Goal: Contribute content: Add original content to the website for others to see

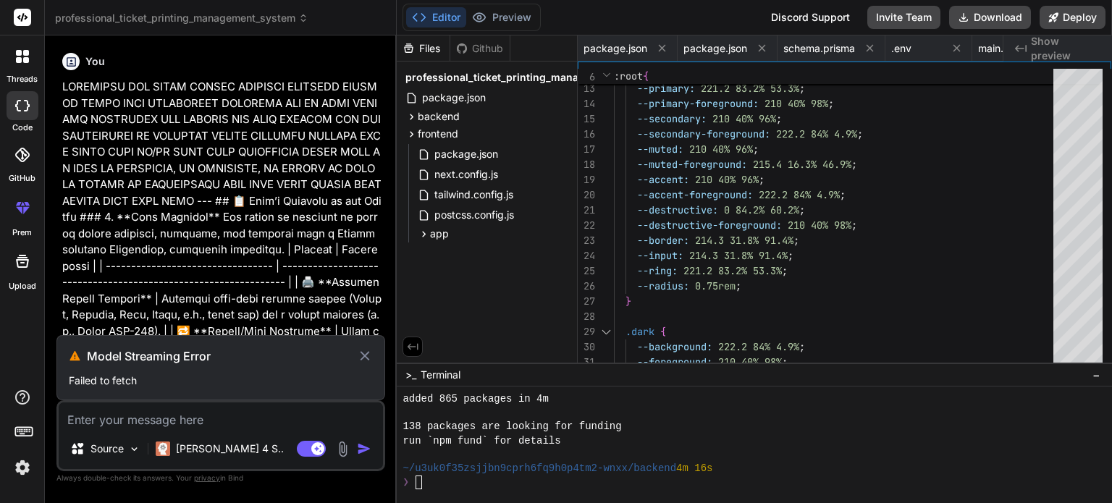
scroll to position [820, 0]
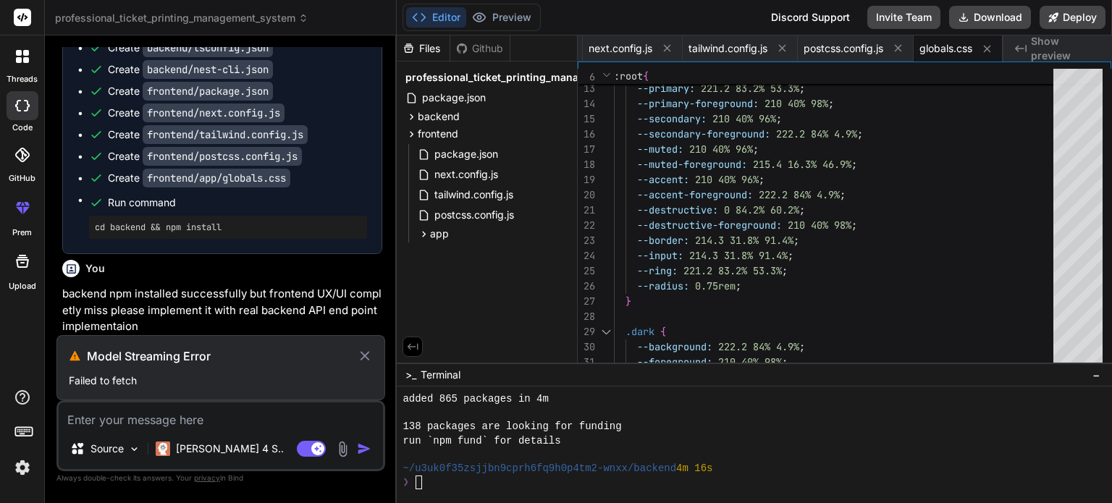
click at [357, 351] on icon at bounding box center [365, 356] width 17 height 17
type textarea "x"
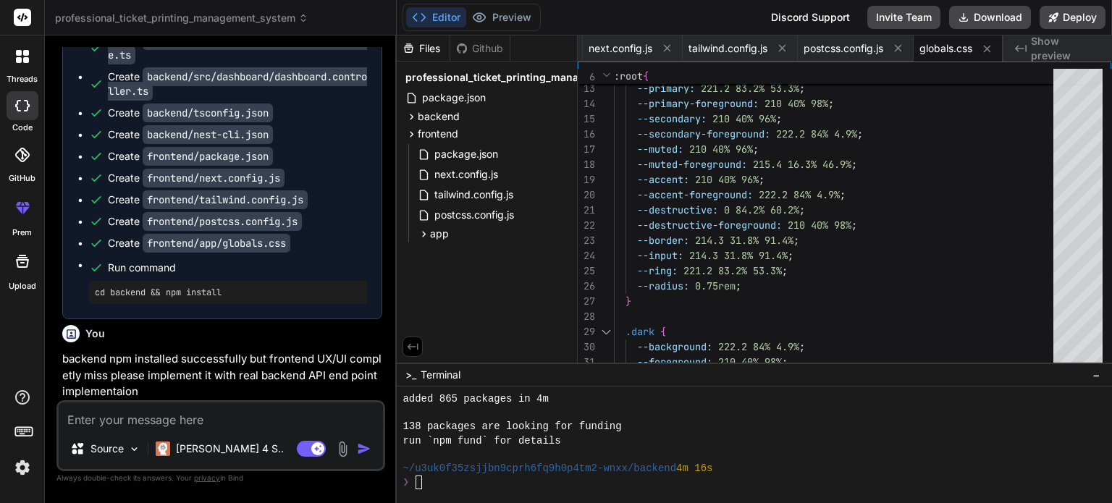
click at [123, 385] on p "backend npm installed successfully but frontend UX/UI completly miss please imp…" at bounding box center [222, 375] width 320 height 49
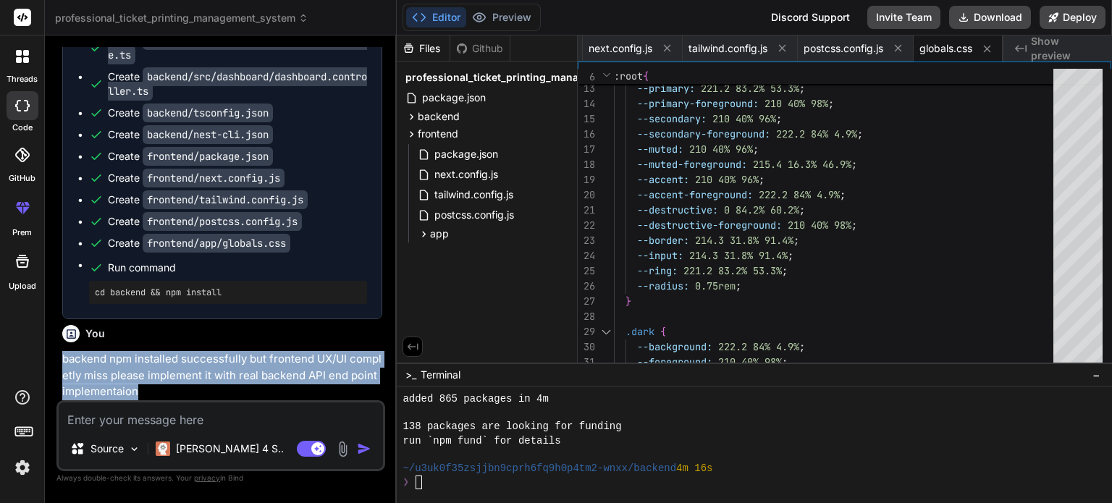
click at [123, 385] on p "backend npm installed successfully but frontend UX/UI completly miss please imp…" at bounding box center [222, 375] width 320 height 49
copy p "backend npm installed successfully but frontend UX/UI completly miss please imp…"
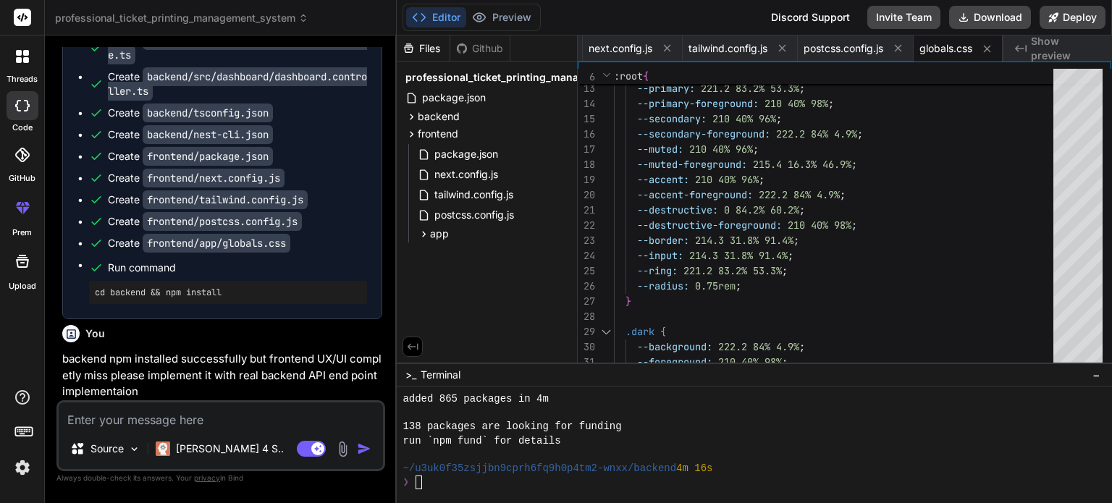
click at [148, 423] on textarea at bounding box center [221, 416] width 324 height 26
paste textarea "backend npm installed successfully but frontend UX/UI completly miss please imp…"
type textarea "backend npm installed successfully but frontend UX/UI completly miss please imp…"
type textarea "x"
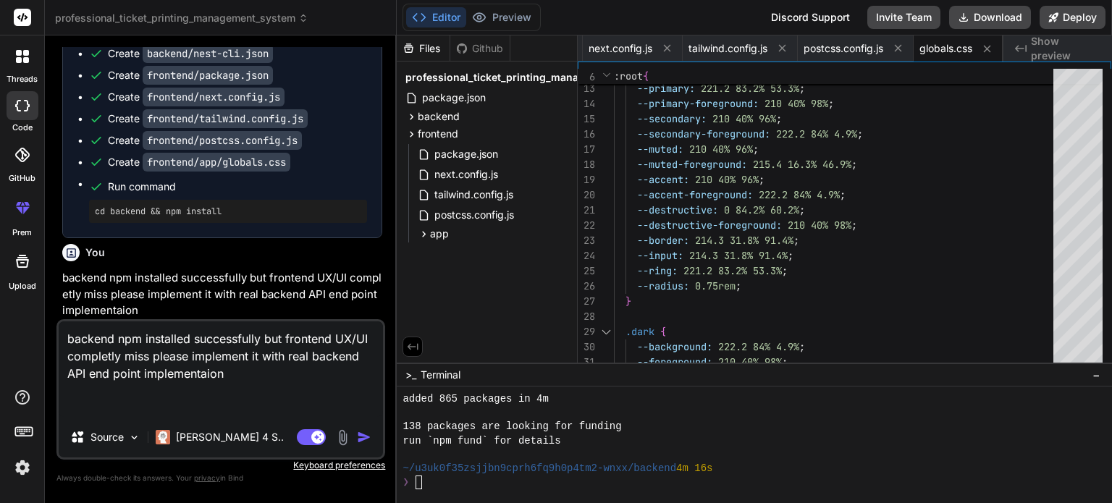
scroll to position [6567, 0]
type textarea "backend npm installed successfully but frontend UX/UI completly miss please imp…"
click at [367, 435] on img "button" at bounding box center [364, 437] width 14 height 14
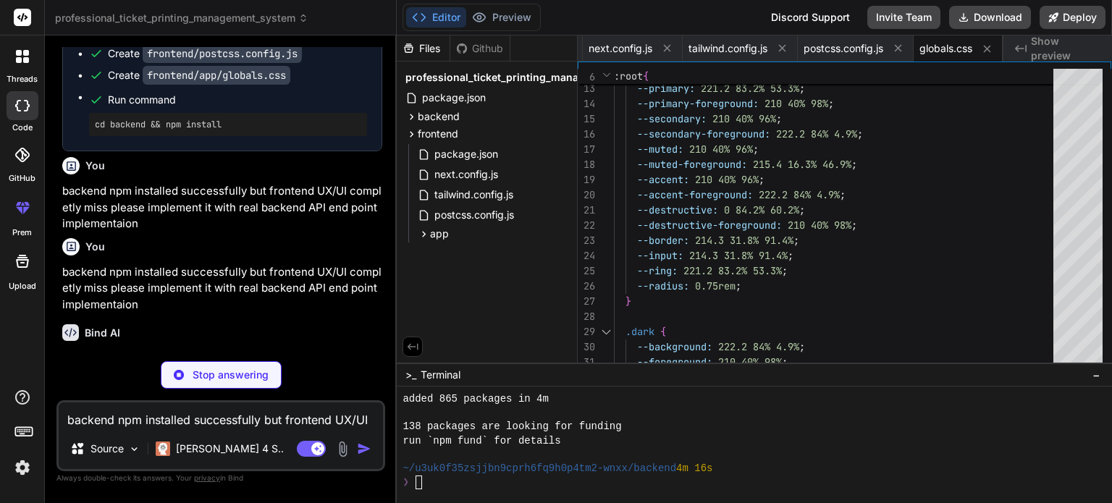
scroll to position [6685, 0]
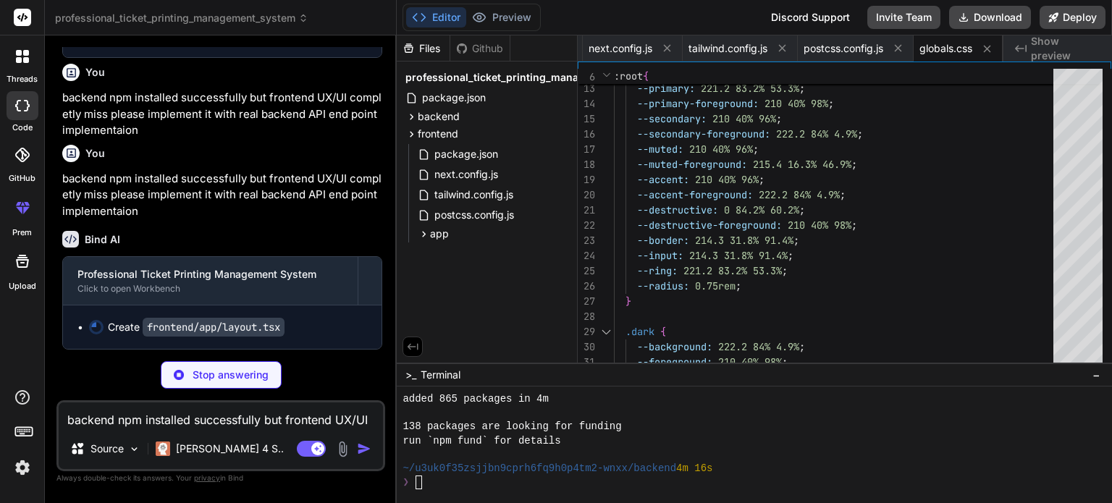
type textarea "x"
type textarea "<Providers> {children} </Providers> </body> </html> ) }"
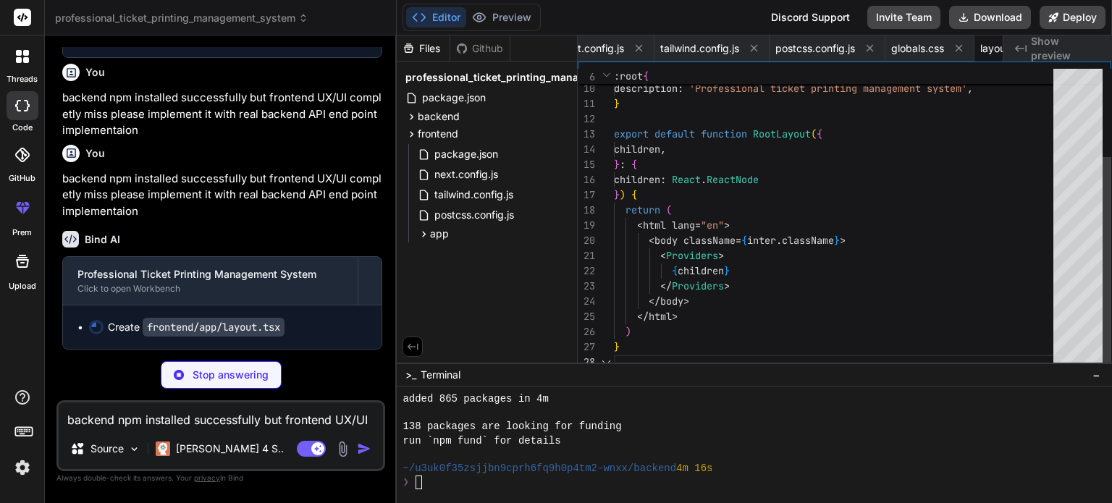
scroll to position [0, 5727]
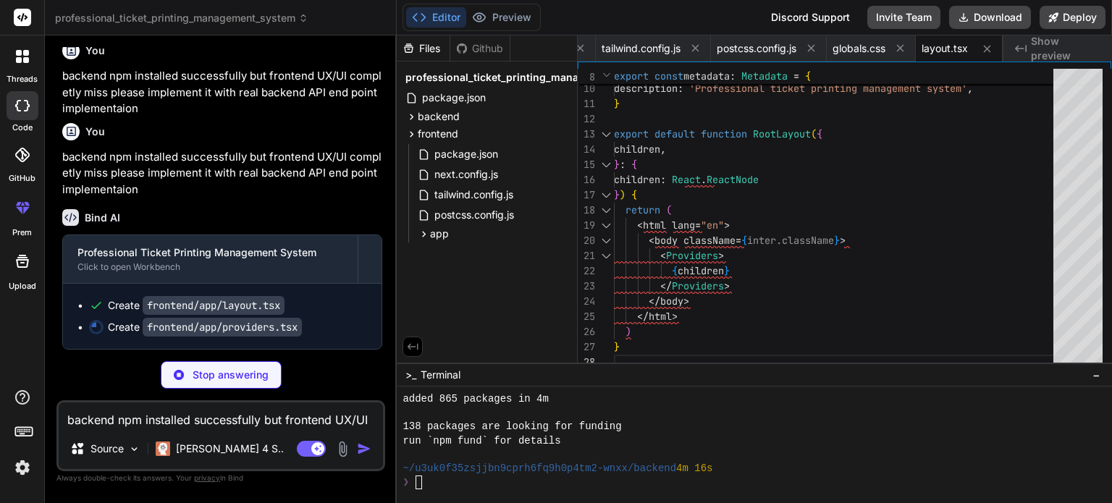
type textarea "x"
type textarea "<SocketProvider> {children} <Toaster position="top-right" /> </SocketProvider> …"
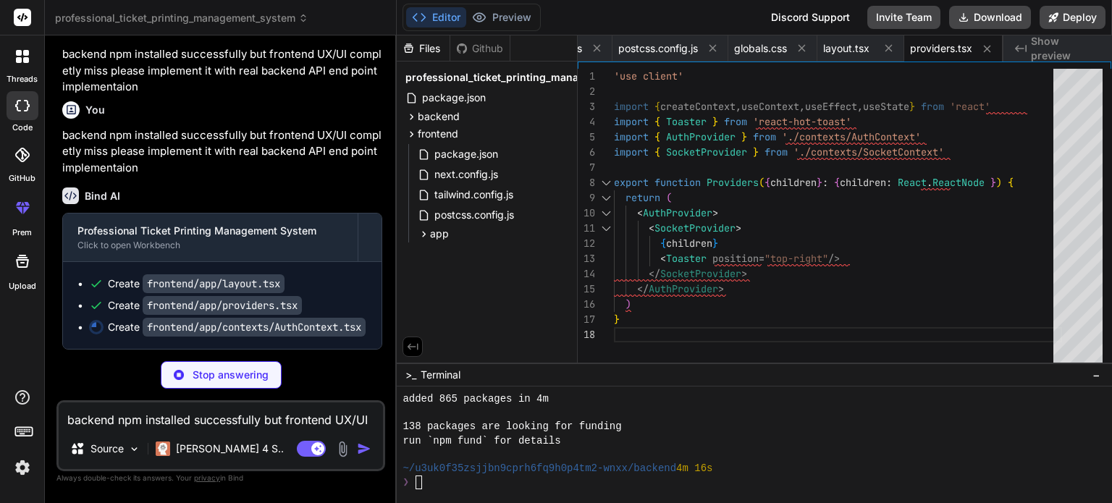
scroll to position [6822, 0]
type textarea "x"
type textarea "return context }"
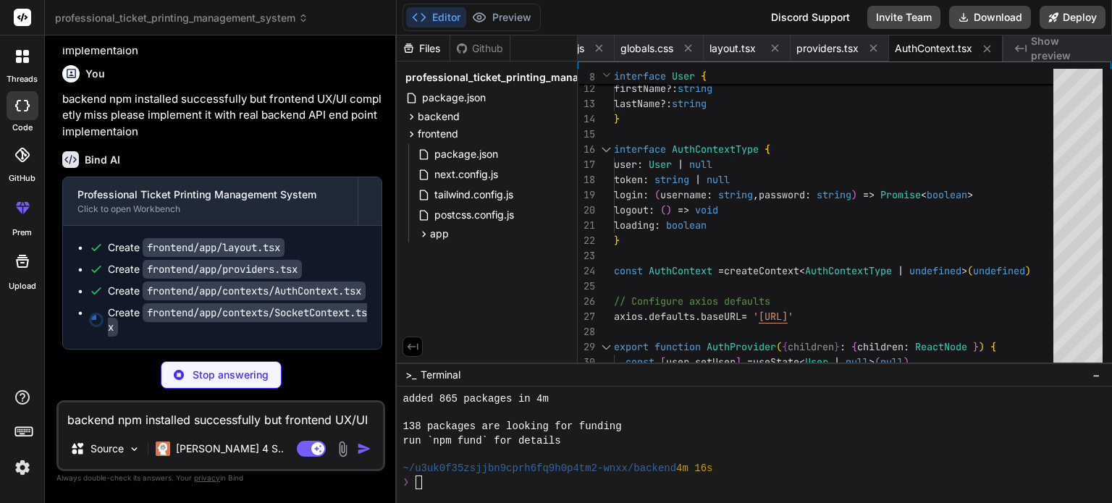
type textarea "x"
type textarea "throw new Error('useSocket must be used within a SocketProvider') } return cont…"
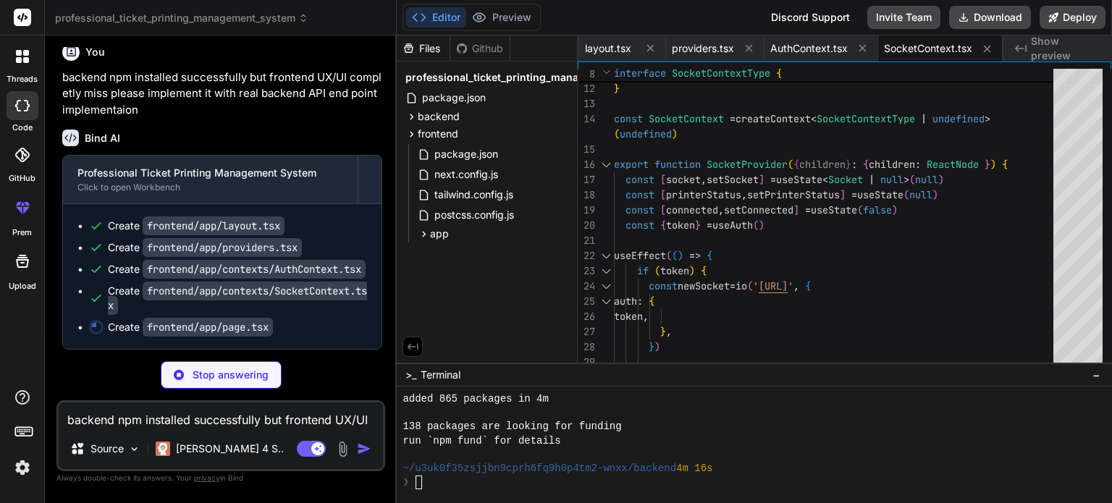
type textarea "x"
type textarea "} return null }"
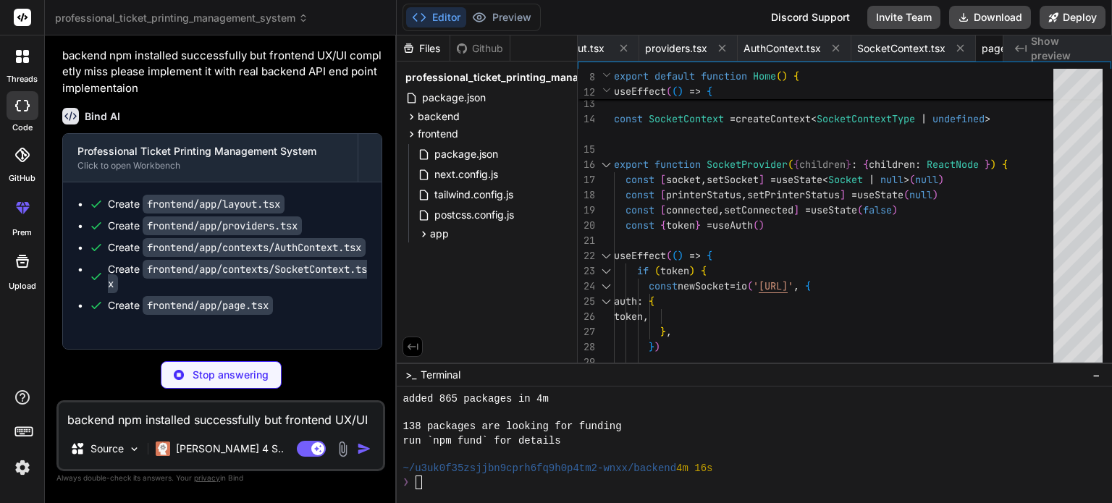
type textarea "x"
type textarea ") }"
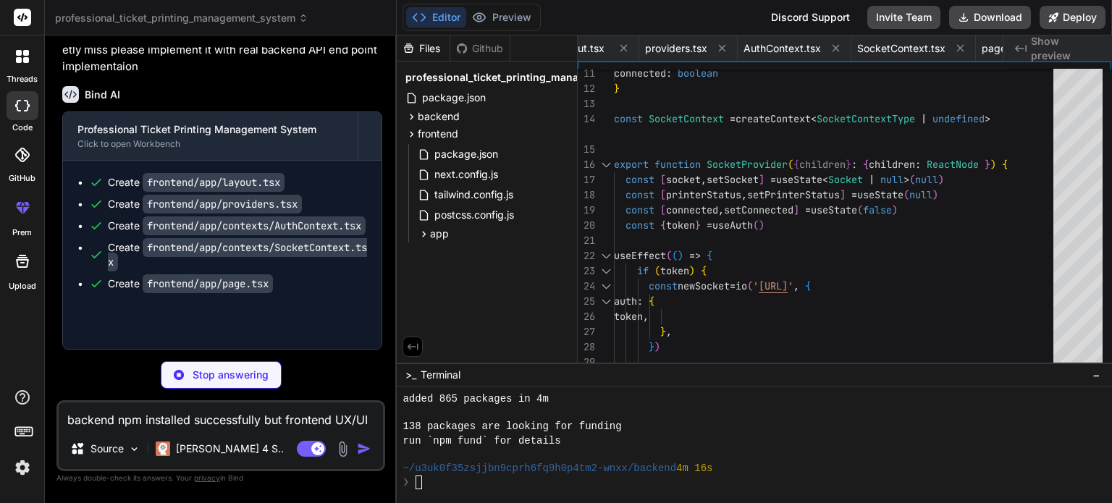
type textarea "x"
type textarea "<div className="max-w-7xl mx-auto px-4 sm:px-6 md:px-8"> {children} </div> </di…"
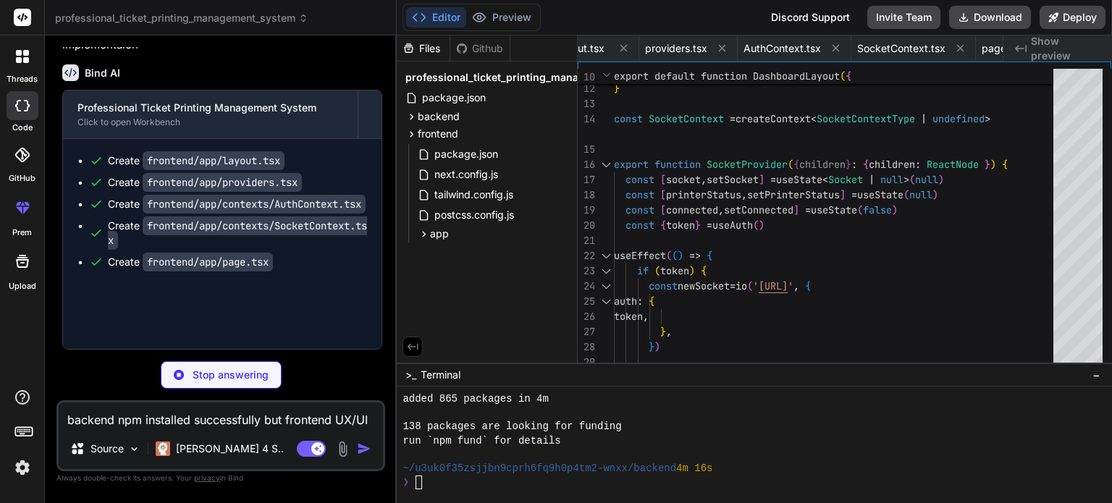
type textarea "x"
type textarea "</div> <div> <RecentTickets tickets={[DOMAIN_NAME]} /> </div> </div> </div> ) }"
type textarea "x"
type textarea "fetchTemplates() setCreateDialogOpen(false) }} /> </div> ) }"
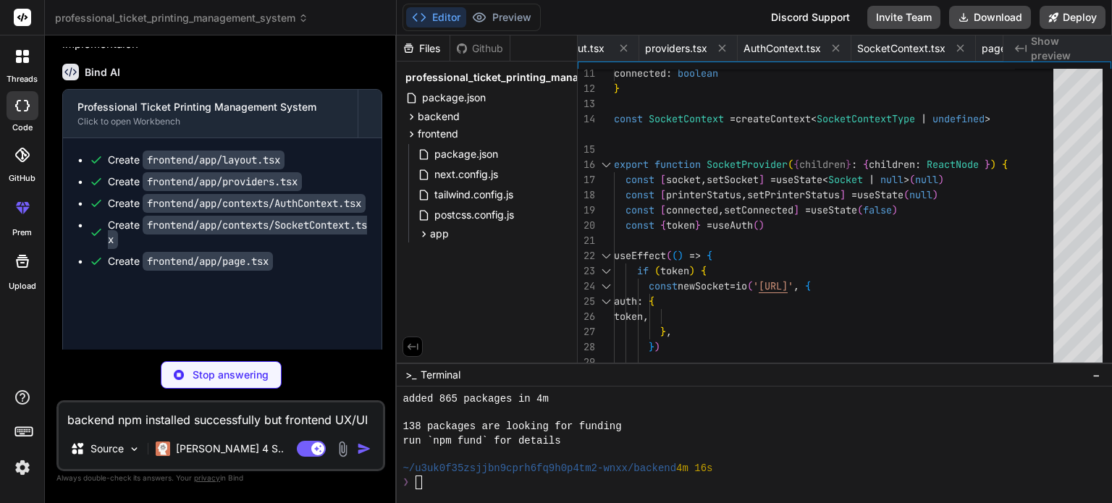
type textarea "x"
type textarea "export { Button, buttonVariants }"
type textarea "x"
type textarea "ref={ref} className={cn("flex items-center p-6 pt-0", className)} {...props} />…"
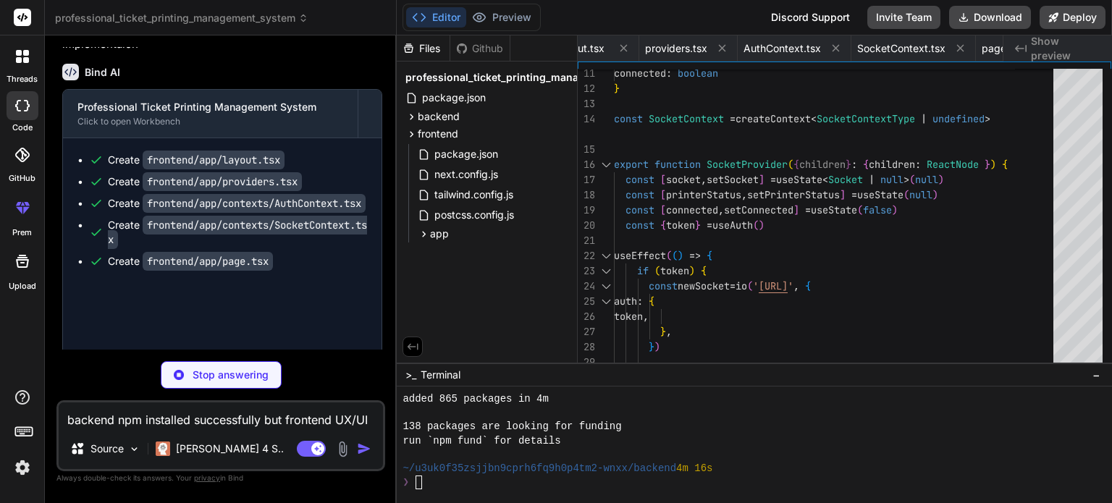
type textarea "x"
type textarea ")) Label.displayName = LabelPrimitive.Root.displayName export { Label }"
type textarea "x"
type textarea "SelectLabel, SelectItem, SelectSeparator, SelectScrollUpButton, SelectScrollDow…"
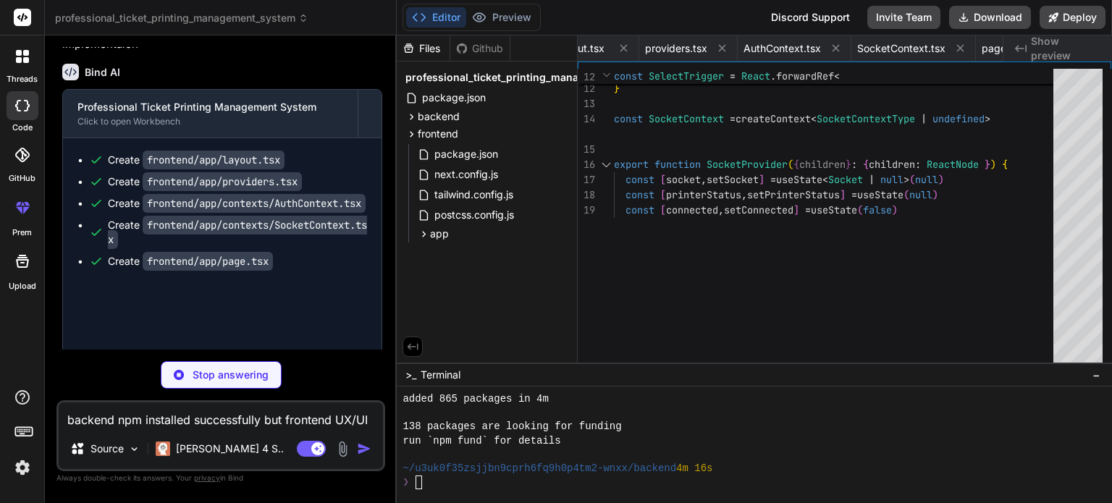
type textarea "x"
type textarea "DialogTitle, DialogDescription, }"
type textarea "x"
type textarea "import { type ClassValue, clsx } from "clsx" import { twMerge } from "tailwind-…"
type textarea "x"
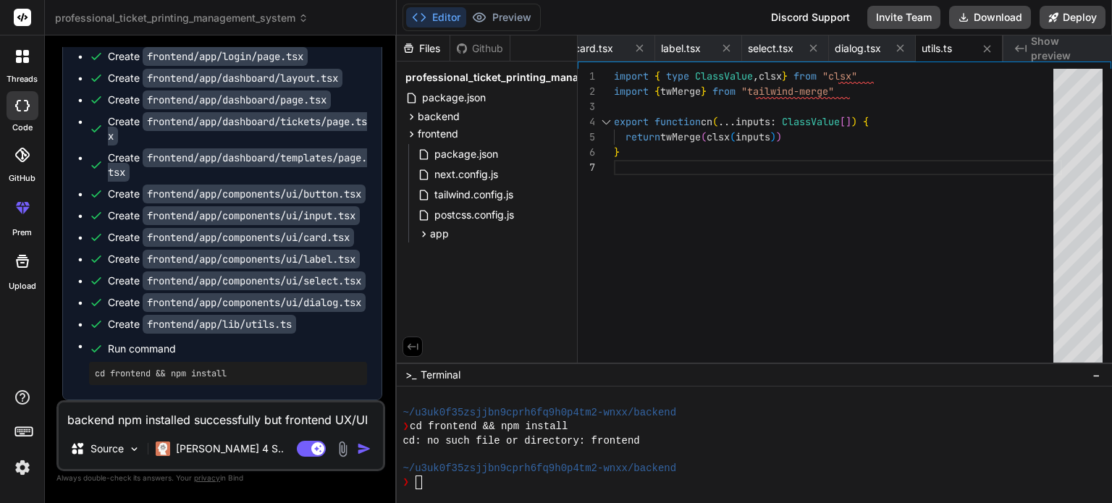
scroll to position [7245, 0]
click at [528, 480] on div "❯" at bounding box center [746, 483] width 687 height 14
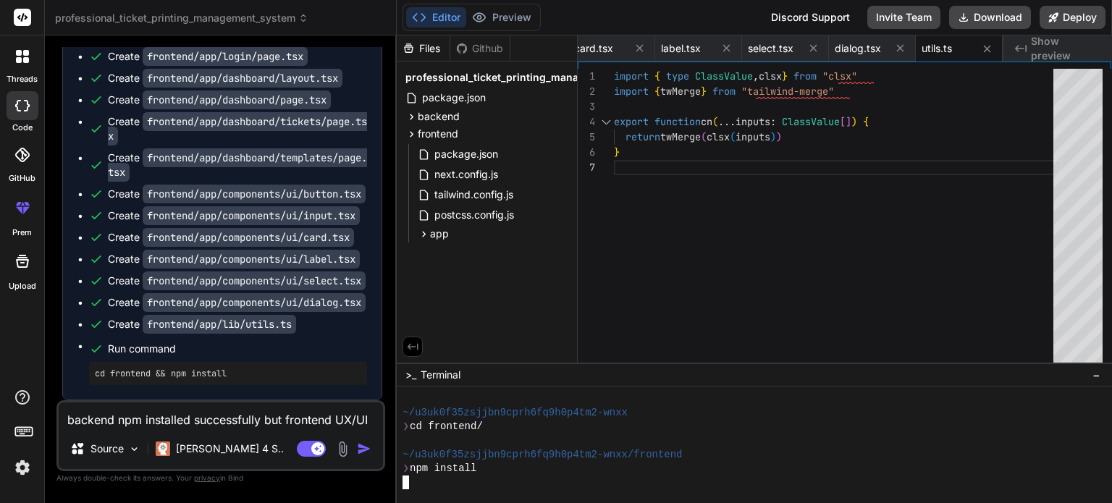
scroll to position [1028, 0]
type textarea "x"
